Goal: Communication & Community: Answer question/provide support

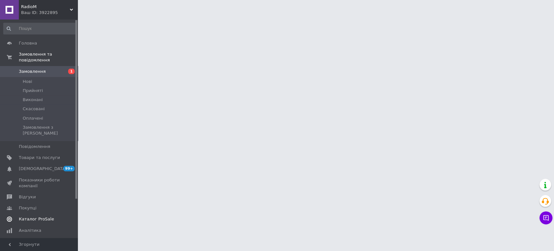
click at [37, 216] on span "Каталог ProSale" at bounding box center [36, 219] width 35 height 6
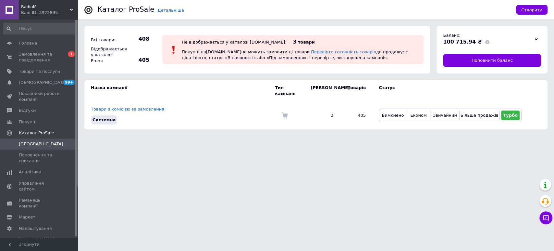
click at [314, 50] on link "Перевірте готовність товарів" at bounding box center [343, 51] width 65 height 5
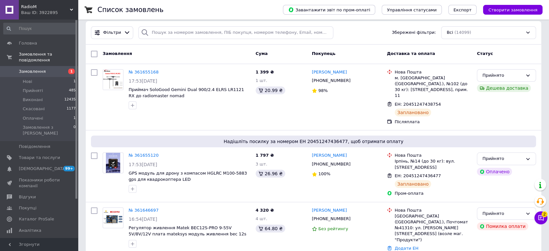
scroll to position [72, 0]
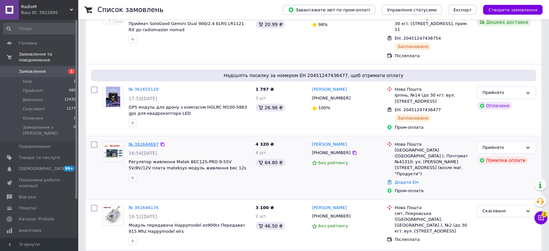
click at [143, 142] on link "№ 361646697" at bounding box center [144, 144] width 30 height 5
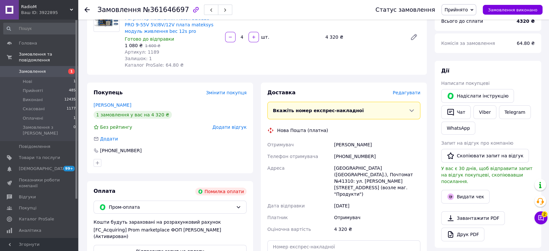
scroll to position [108, 0]
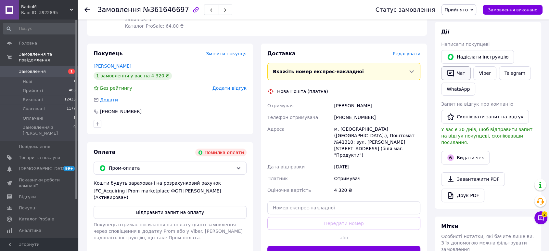
click at [460, 73] on button "Чат" at bounding box center [456, 73] width 30 height 14
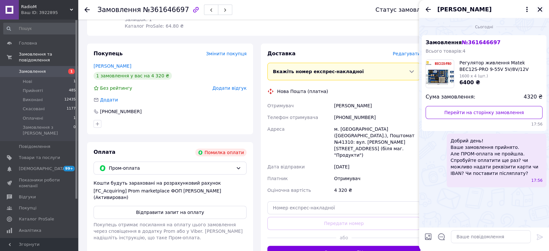
click at [539, 7] on icon "Закрити" at bounding box center [540, 9] width 6 height 6
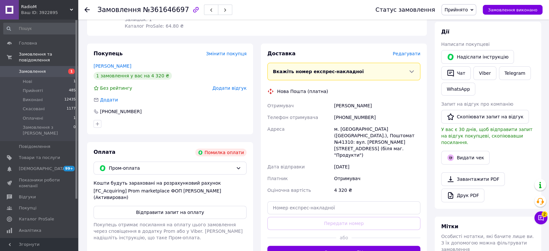
click at [44, 69] on span "Замовлення" at bounding box center [39, 72] width 41 height 6
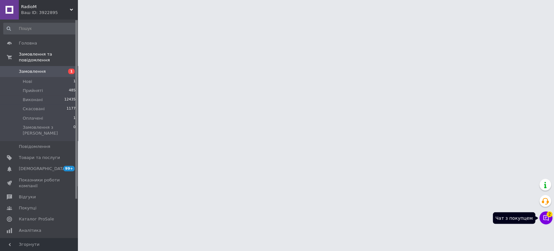
click at [548, 220] on icon at bounding box center [546, 218] width 6 height 6
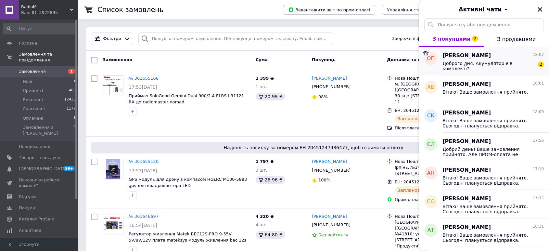
click at [473, 60] on div "Доброго дня. Акумулятор є в комплекті? 2" at bounding box center [492, 65] width 101 height 12
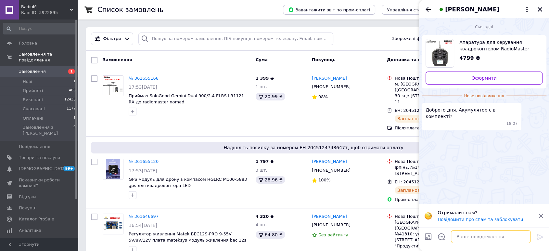
click at [480, 236] on textarea at bounding box center [491, 236] width 80 height 13
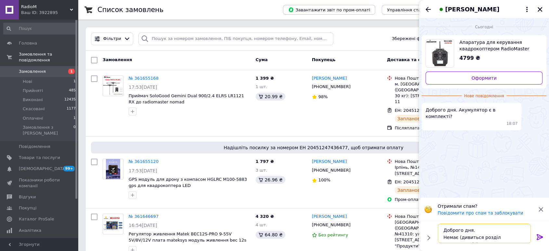
click at [523, 237] on textarea "Доброго дня. Немає (дивиться розділ комплектація)" at bounding box center [484, 232] width 93 height 19
type textarea "Доброго дня. Немає (дивиться розділ комплектація)."
click at [538, 236] on icon at bounding box center [540, 237] width 8 height 8
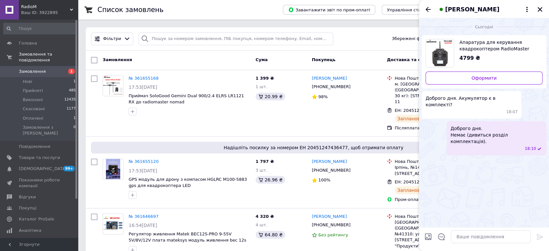
click at [539, 7] on icon "Закрити" at bounding box center [540, 9] width 6 height 6
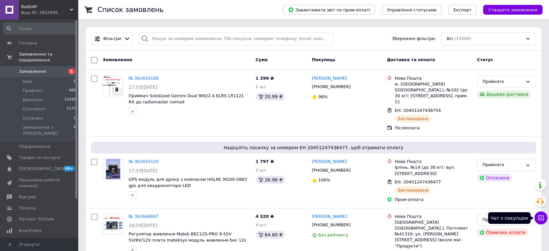
click at [538, 217] on icon at bounding box center [540, 217] width 6 height 6
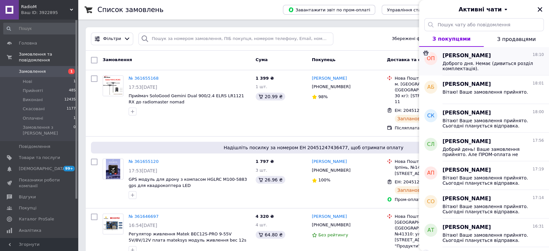
click at [460, 63] on span "Доброго дня. Немає (дивиться розділ комплектація)." at bounding box center [488, 66] width 92 height 10
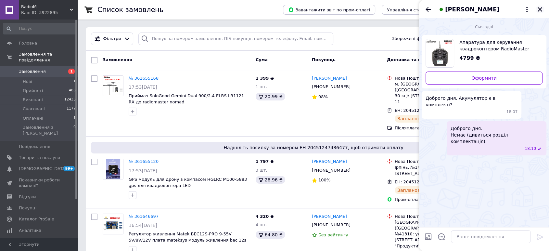
click at [539, 8] on icon "Закрити" at bounding box center [539, 9] width 5 height 5
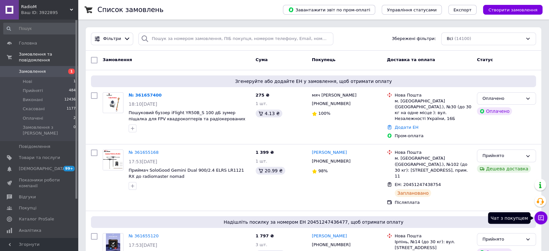
click at [541, 218] on icon at bounding box center [540, 217] width 6 height 6
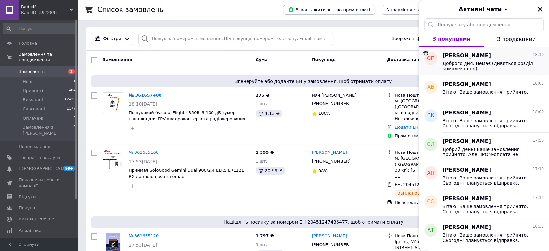
click at [470, 64] on span "Доброго дня. Немає (дивиться розділ комплектація)." at bounding box center [488, 66] width 92 height 10
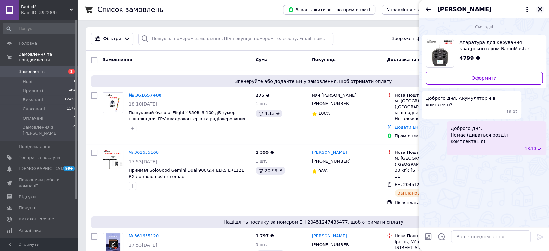
click at [539, 9] on icon "Закрити" at bounding box center [539, 9] width 5 height 5
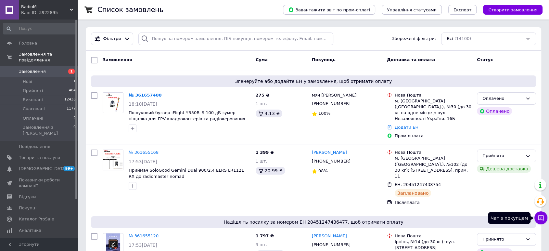
click at [541, 219] on icon at bounding box center [541, 218] width 6 height 6
